Goal: Navigation & Orientation: Understand site structure

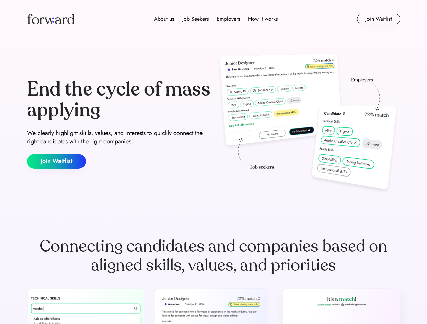
click at [213, 162] on div "End the cycle of mass applying We clearly highlight skills, values, and interes…" at bounding box center [213, 123] width 373 height 145
click at [214, 19] on div "About us Job Seekers Employers How it works" at bounding box center [215, 19] width 266 height 8
click at [51, 19] on img at bounding box center [50, 19] width 47 height 11
click at [216, 19] on div "About us Job Seekers Employers How it works" at bounding box center [215, 19] width 266 height 8
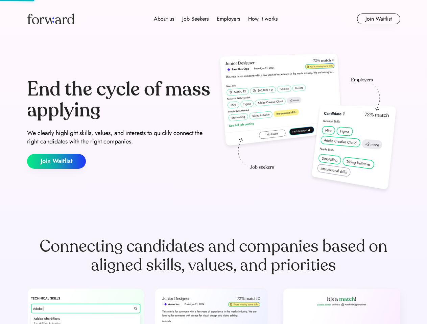
click at [164, 19] on div "About us" at bounding box center [164, 19] width 20 height 8
click at [195, 19] on div "Job Seekers" at bounding box center [195, 19] width 26 height 8
click at [228, 19] on div "Employers" at bounding box center [228, 19] width 23 height 8
click at [262, 19] on div "How it works" at bounding box center [262, 19] width 29 height 8
click at [378, 19] on button "Join Waitlist" at bounding box center [378, 19] width 43 height 11
